Goal: Transaction & Acquisition: Book appointment/travel/reservation

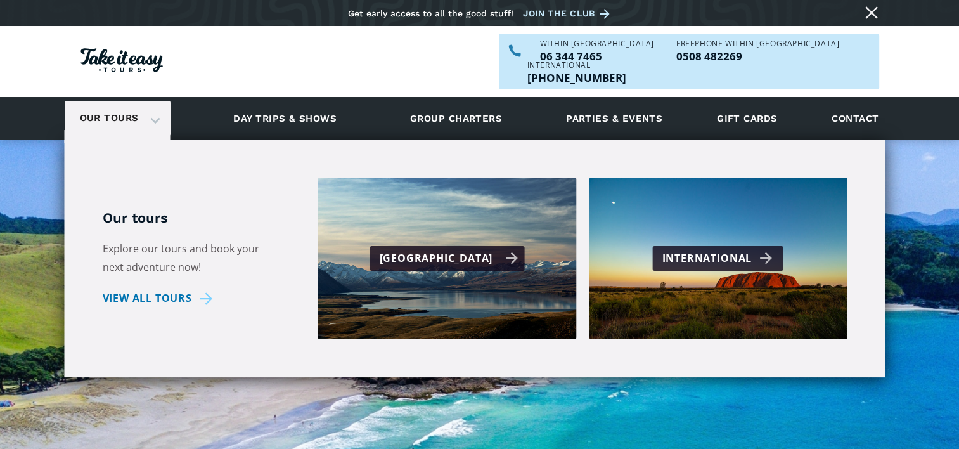
click at [473, 249] on div "[GEOGRAPHIC_DATA]" at bounding box center [448, 258] width 139 height 18
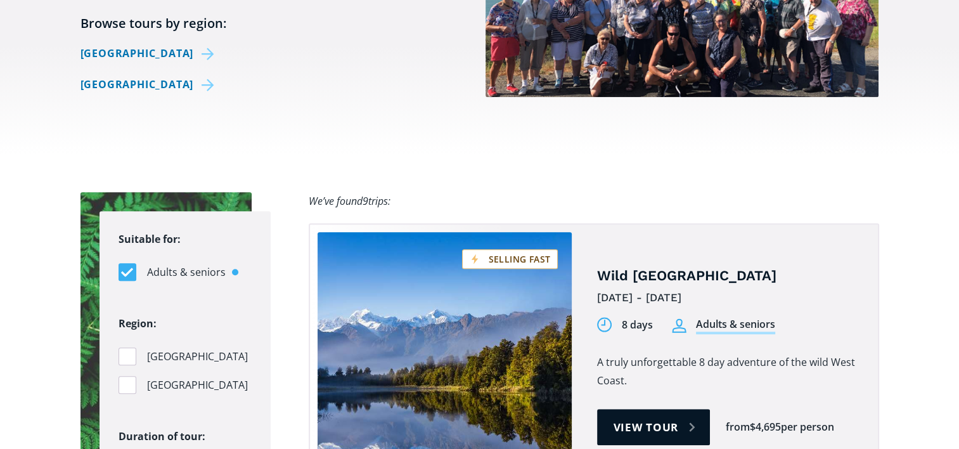
scroll to position [807, 0]
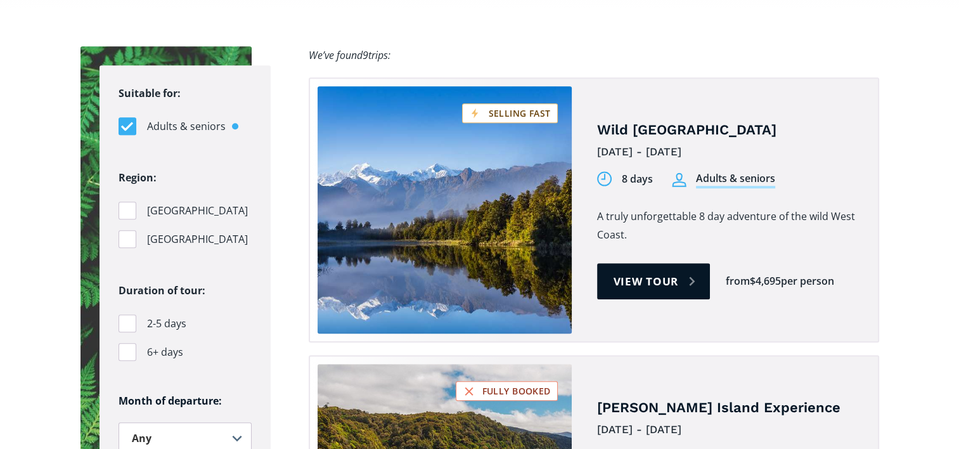
click at [127, 117] on div "Filters" at bounding box center [127, 126] width 18 height 18
click at [127, 122] on input "Adults & seniors" at bounding box center [122, 126] width 8 height 8
click at [236, 117] on label "Adults & seniors" at bounding box center [184, 126] width 133 height 18
click at [127, 122] on input "Adults & seniors" at bounding box center [122, 126] width 8 height 8
click at [232, 123] on div "Filters" at bounding box center [235, 126] width 6 height 6
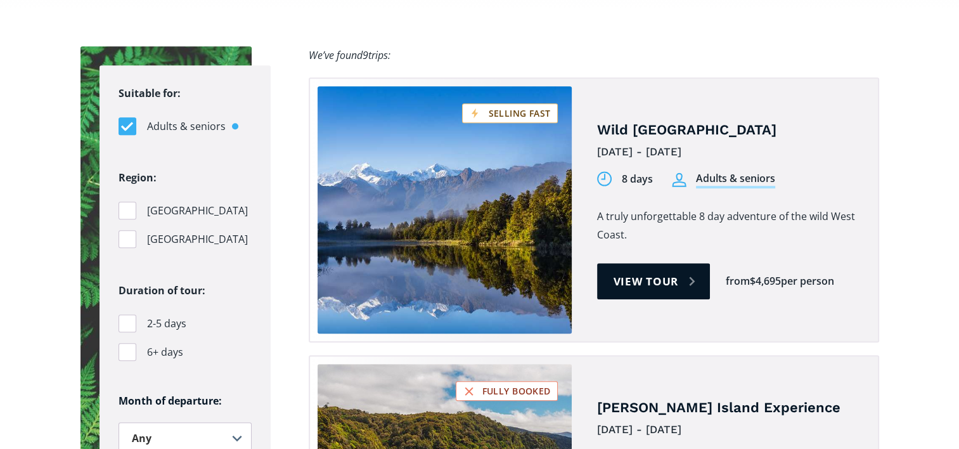
click at [127, 122] on input "Adults & seniors" at bounding box center [122, 126] width 8 height 8
checkbox input "false"
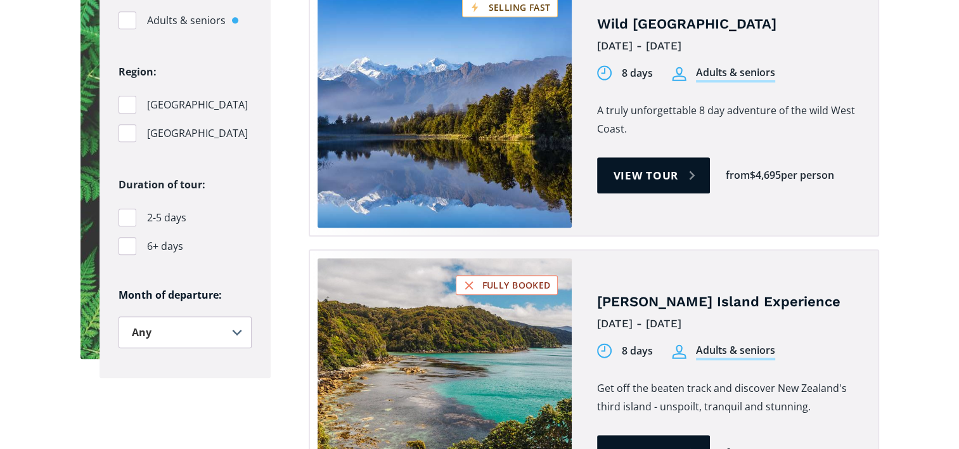
scroll to position [0, 0]
